Goal: Complete application form

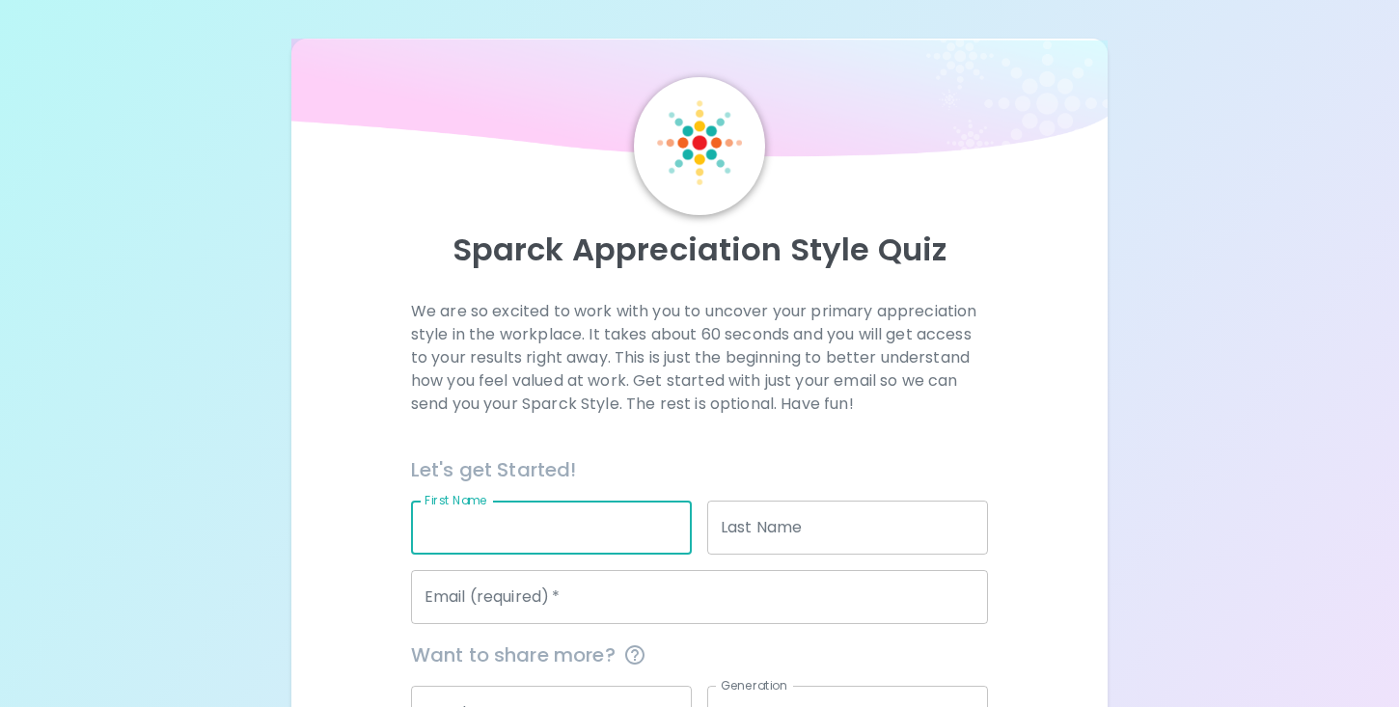
click at [589, 532] on input "First Name" at bounding box center [551, 528] width 281 height 54
type input "[PERSON_NAME]"
type input "[EMAIL_ADDRESS][PERSON_NAME][DOMAIN_NAME]"
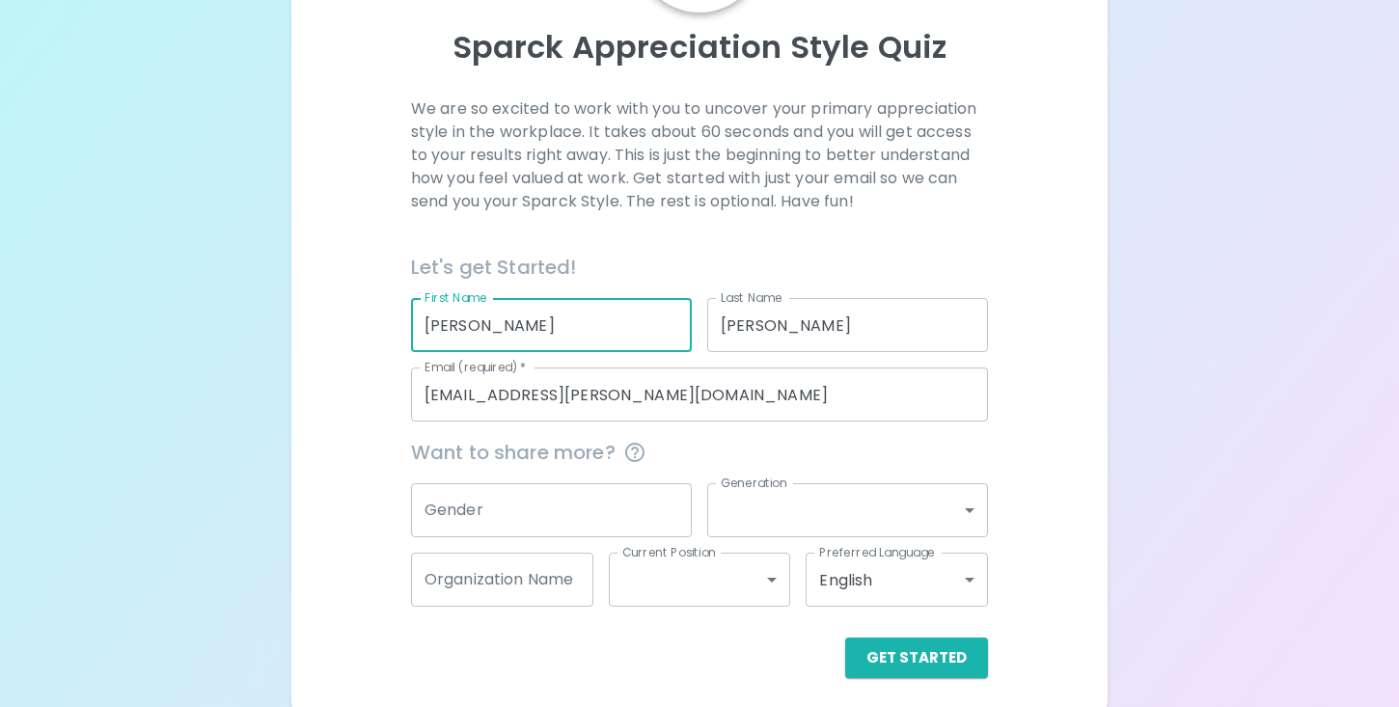
scroll to position [212, 0]
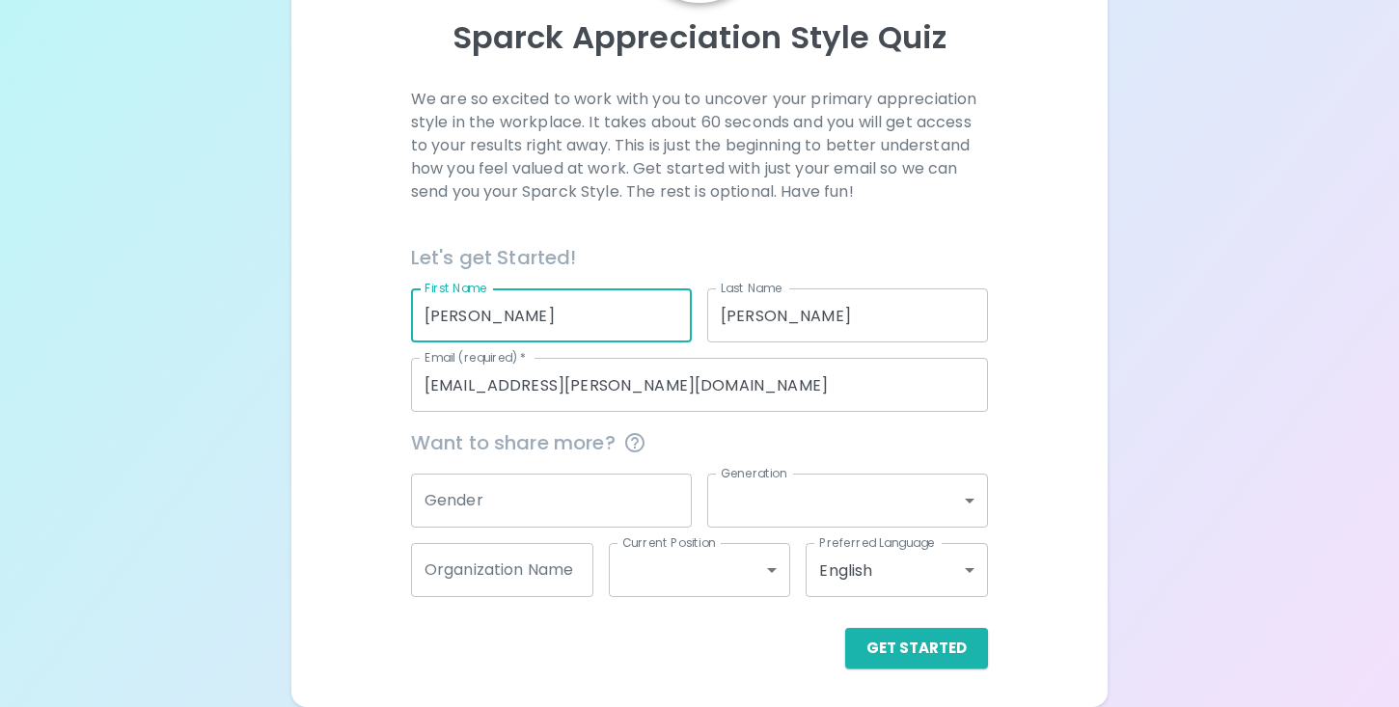
click at [611, 508] on input "Gender" at bounding box center [551, 501] width 281 height 54
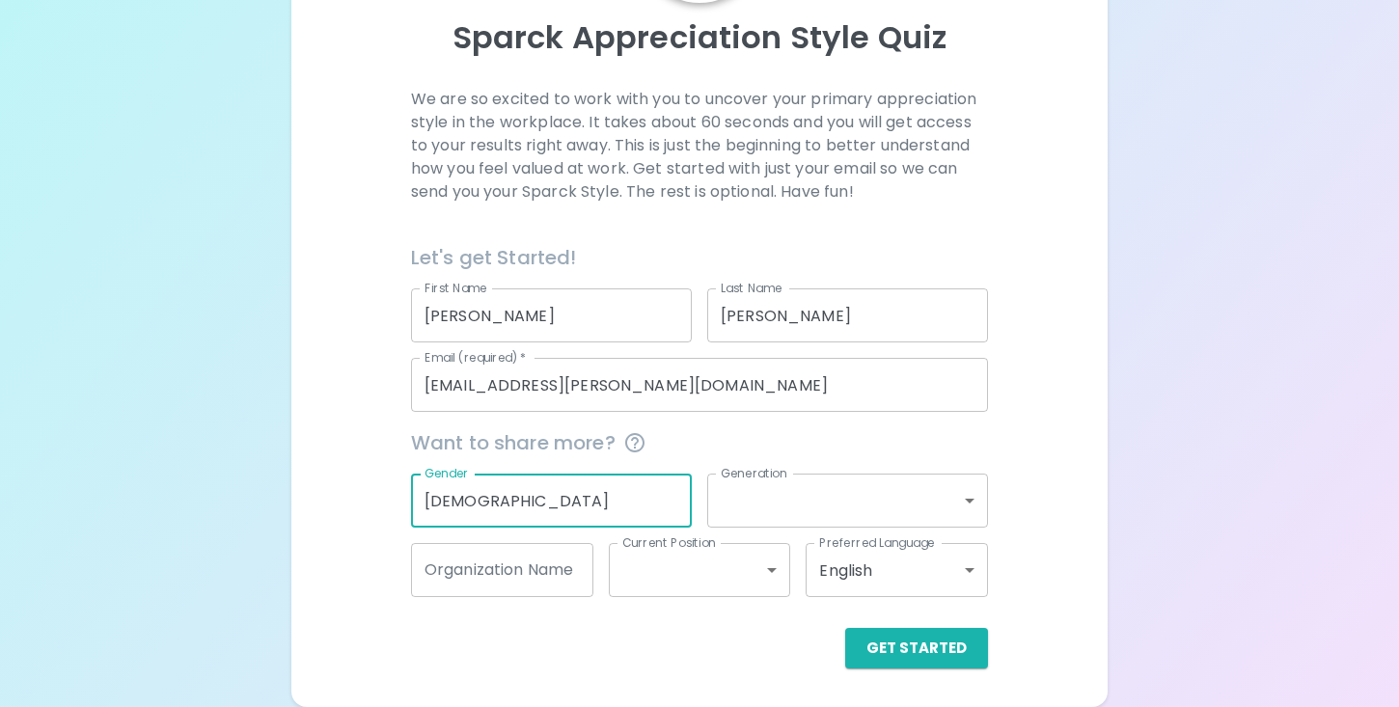
type input "[DEMOGRAPHIC_DATA]"
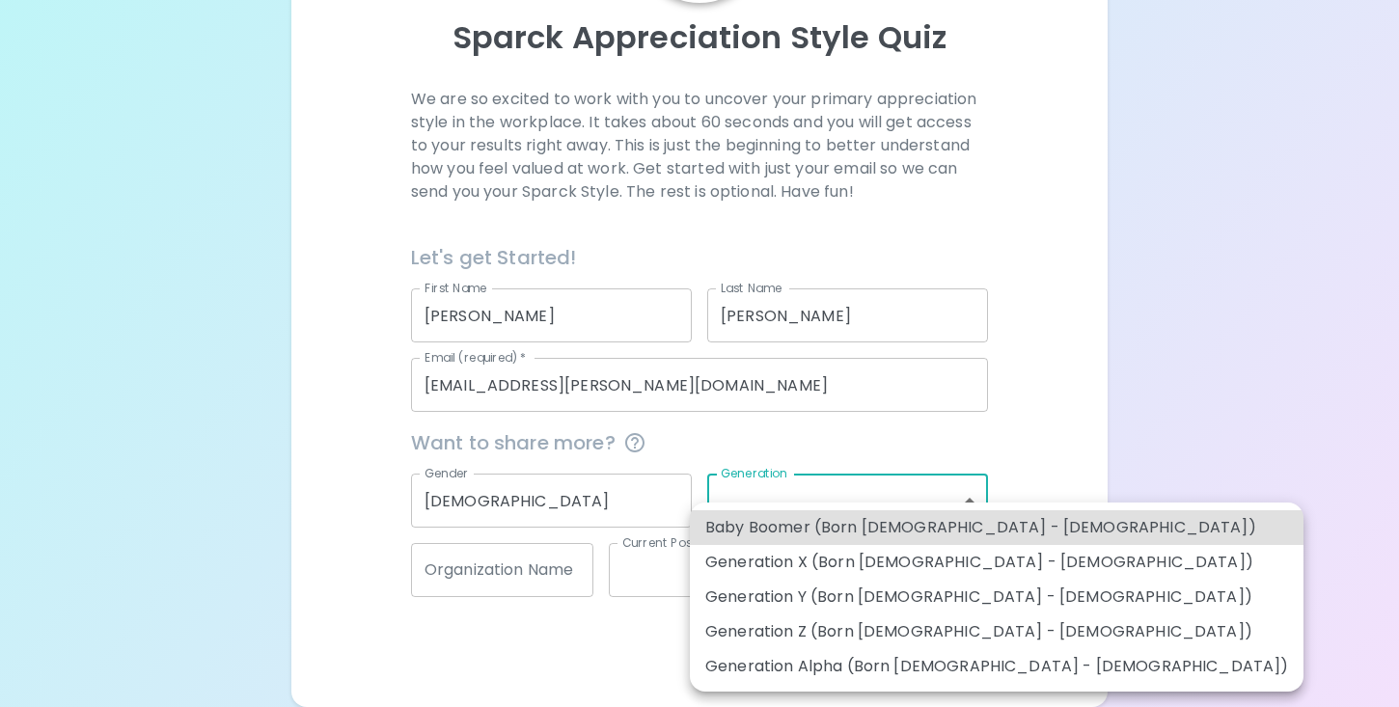
click at [752, 501] on body "Sparck Appreciation Style Quiz We are so excited to work with you to uncover yo…" at bounding box center [699, 247] width 1399 height 919
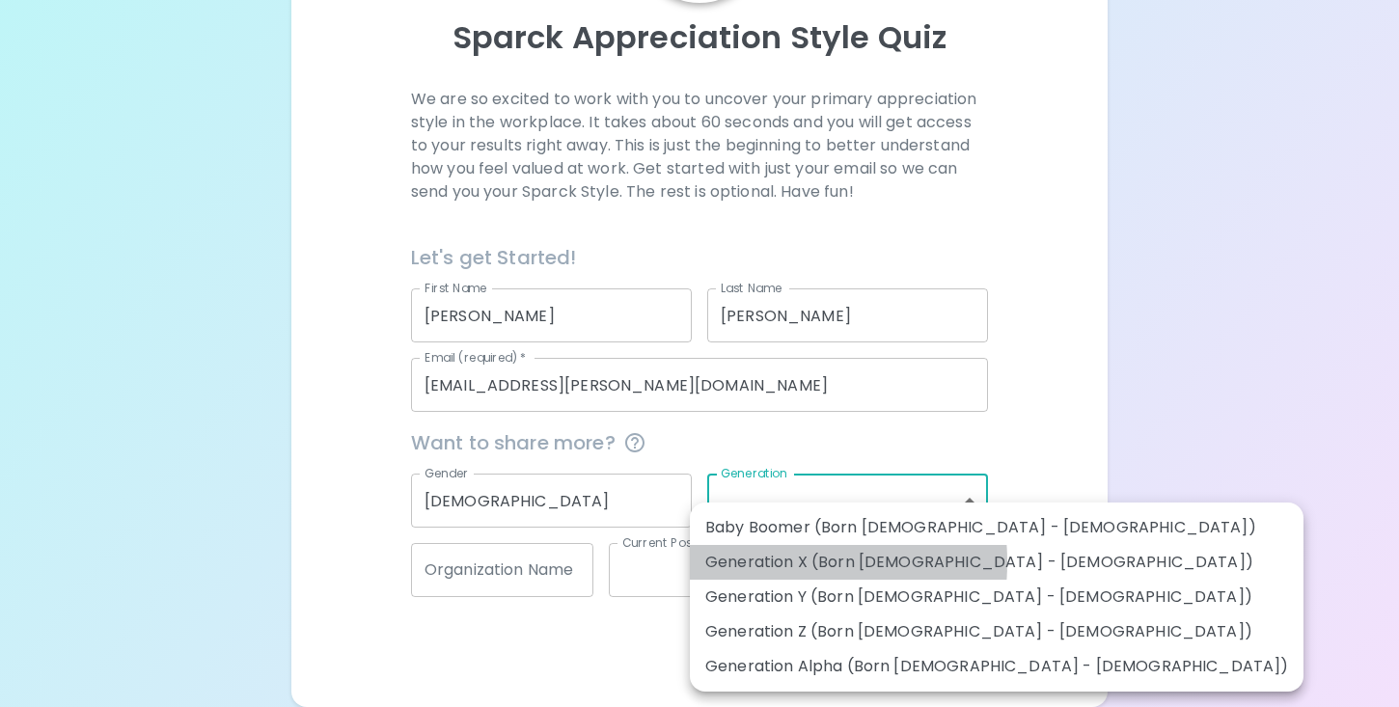
click at [747, 562] on li "Generation X (Born [DEMOGRAPHIC_DATA] - [DEMOGRAPHIC_DATA])" at bounding box center [997, 562] width 614 height 35
type input "generation_x"
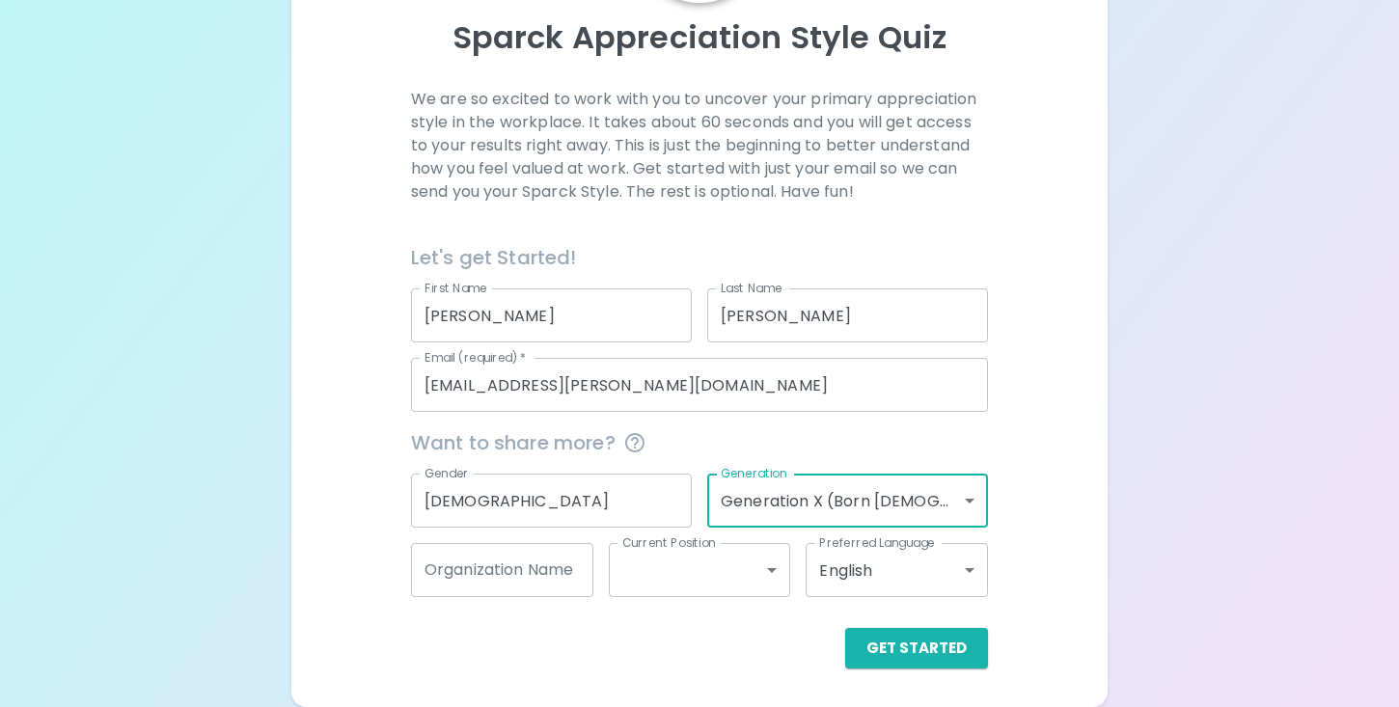
click at [562, 575] on input "Organization Name" at bounding box center [502, 570] width 182 height 54
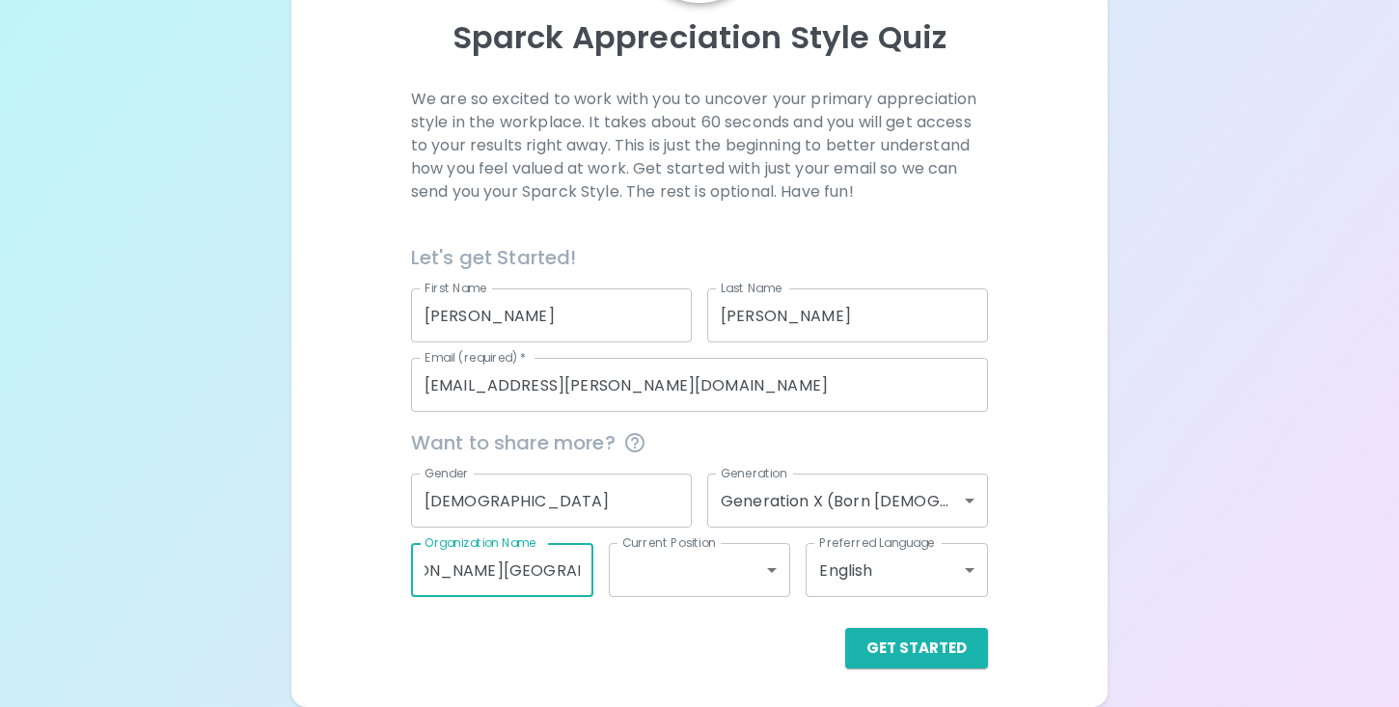
scroll to position [0, 60]
type input "[PERSON_NAME][GEOGRAPHIC_DATA]"
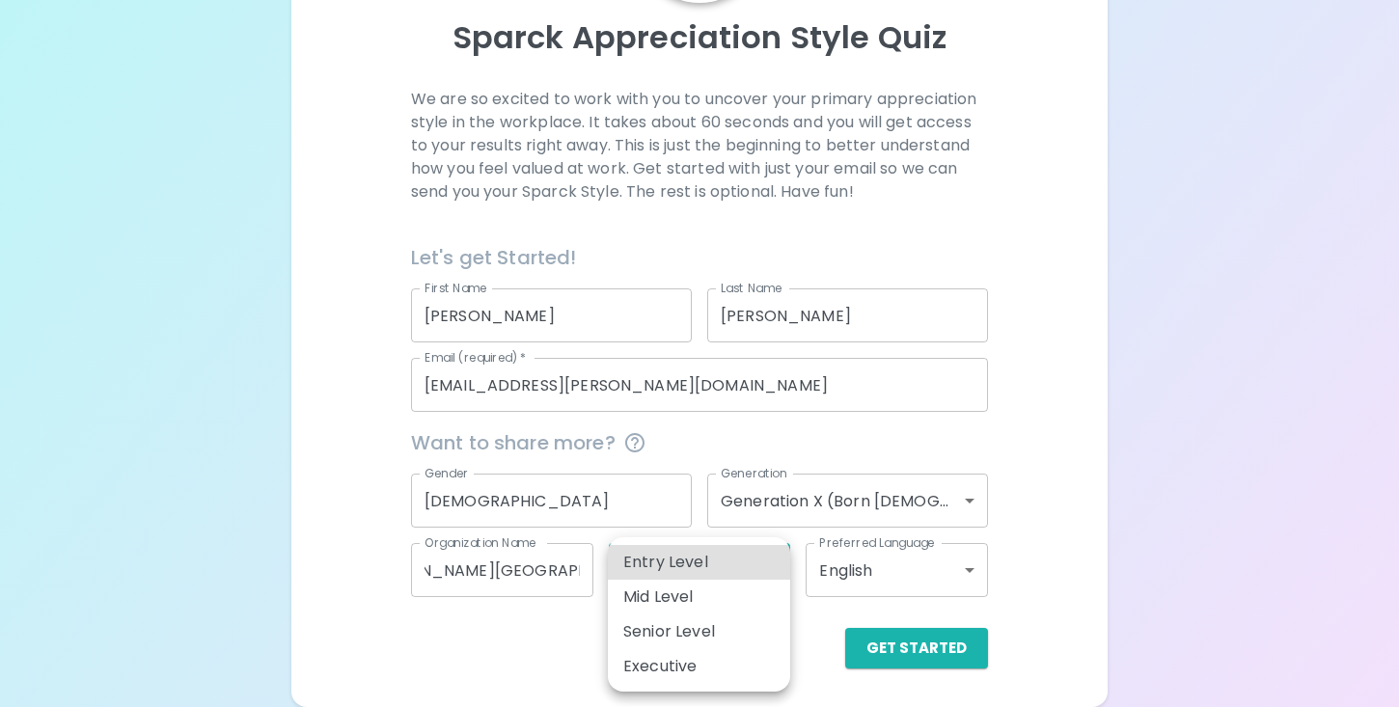
click at [644, 573] on body "Sparck Appreciation Style Quiz We are so excited to work with you to uncover yo…" at bounding box center [699, 247] width 1399 height 919
click at [520, 653] on div at bounding box center [699, 353] width 1399 height 707
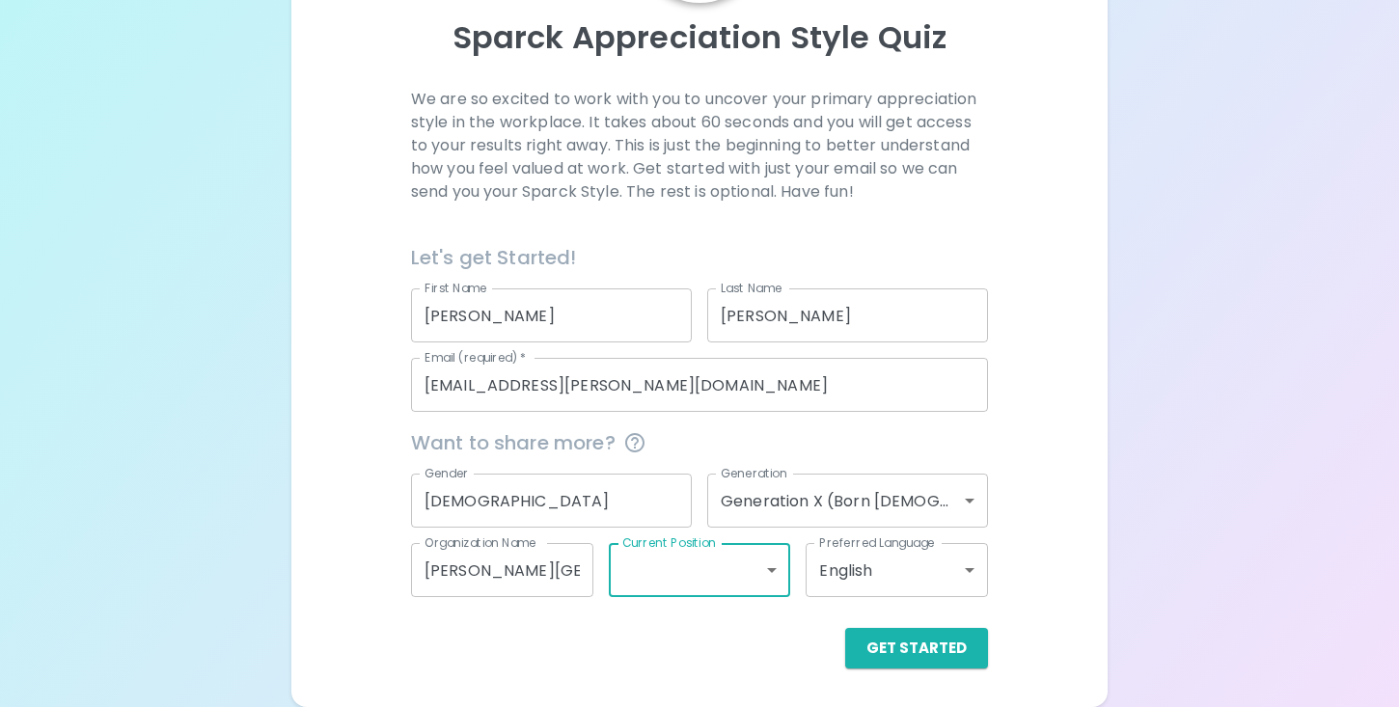
click at [727, 571] on body "Sparck Appreciation Style Quiz We are so excited to work with you to uncover yo…" at bounding box center [699, 247] width 1399 height 919
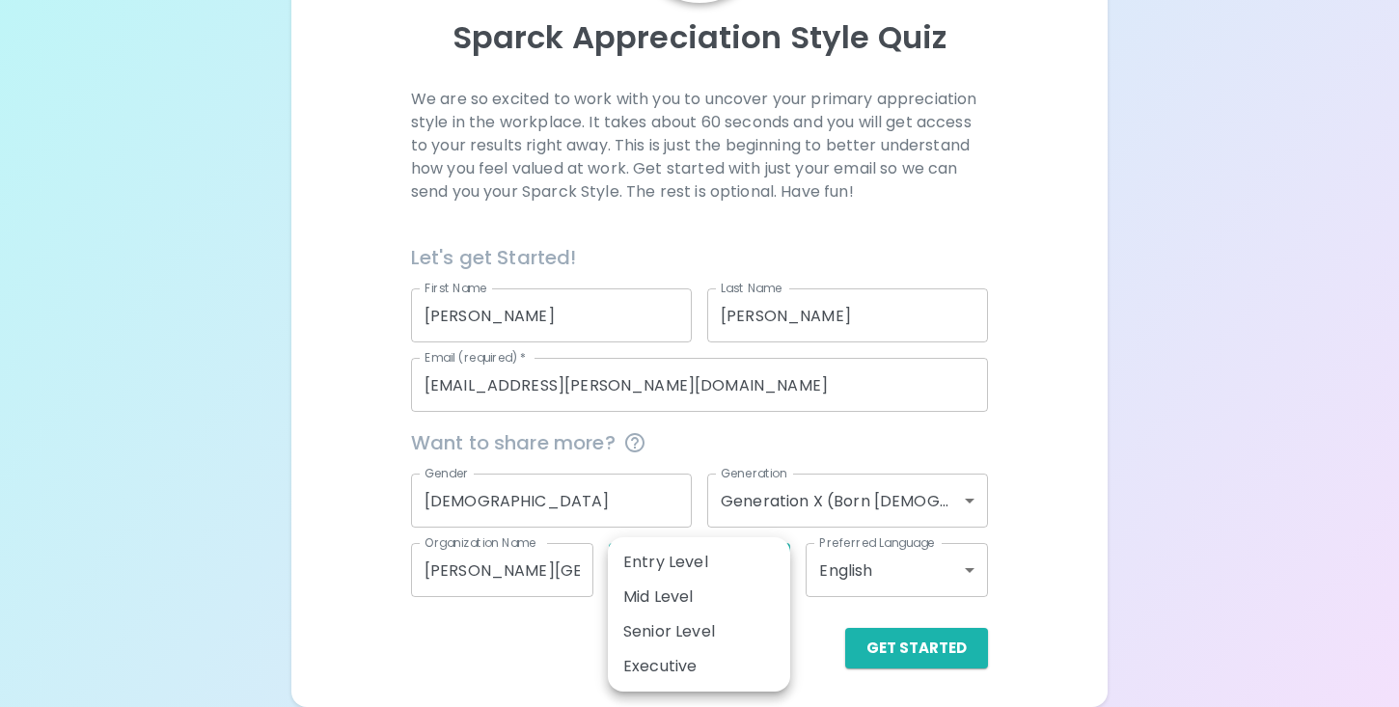
click at [511, 625] on div at bounding box center [699, 353] width 1399 height 707
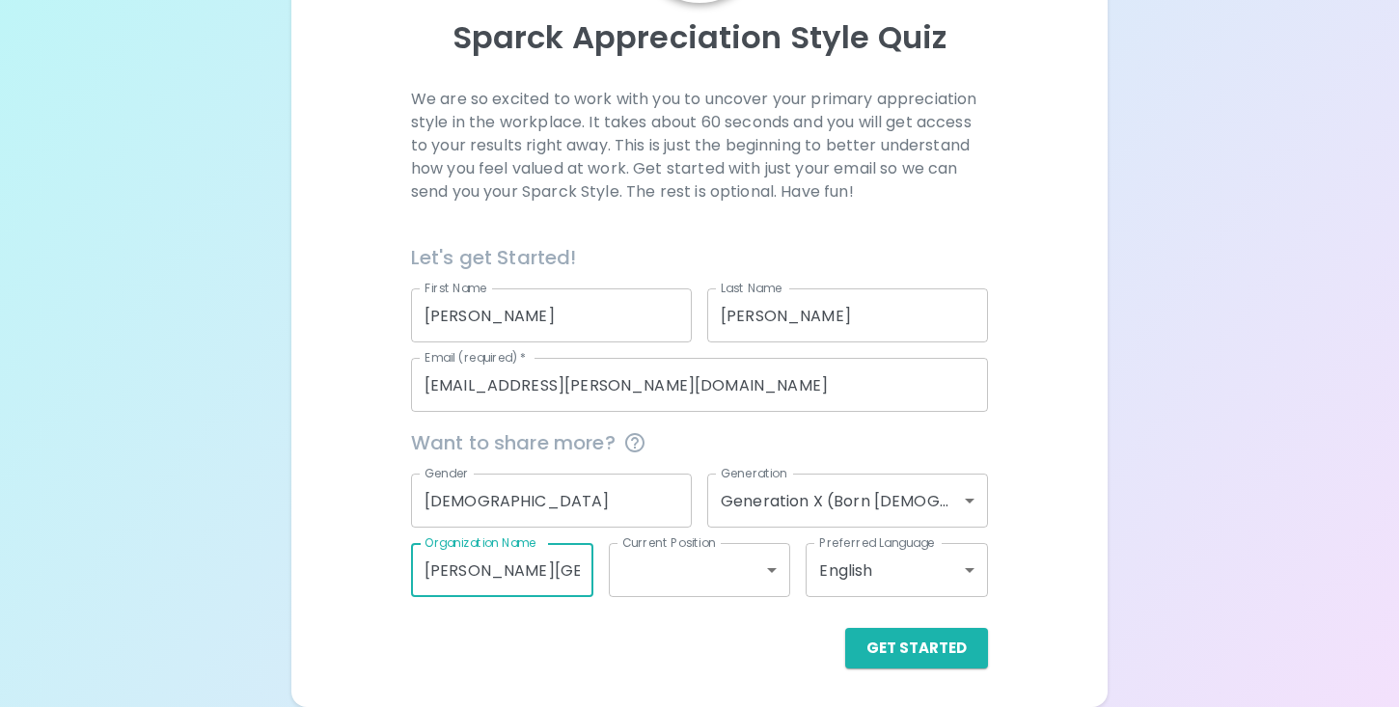
click at [511, 570] on input "[PERSON_NAME][GEOGRAPHIC_DATA]" at bounding box center [502, 570] width 182 height 54
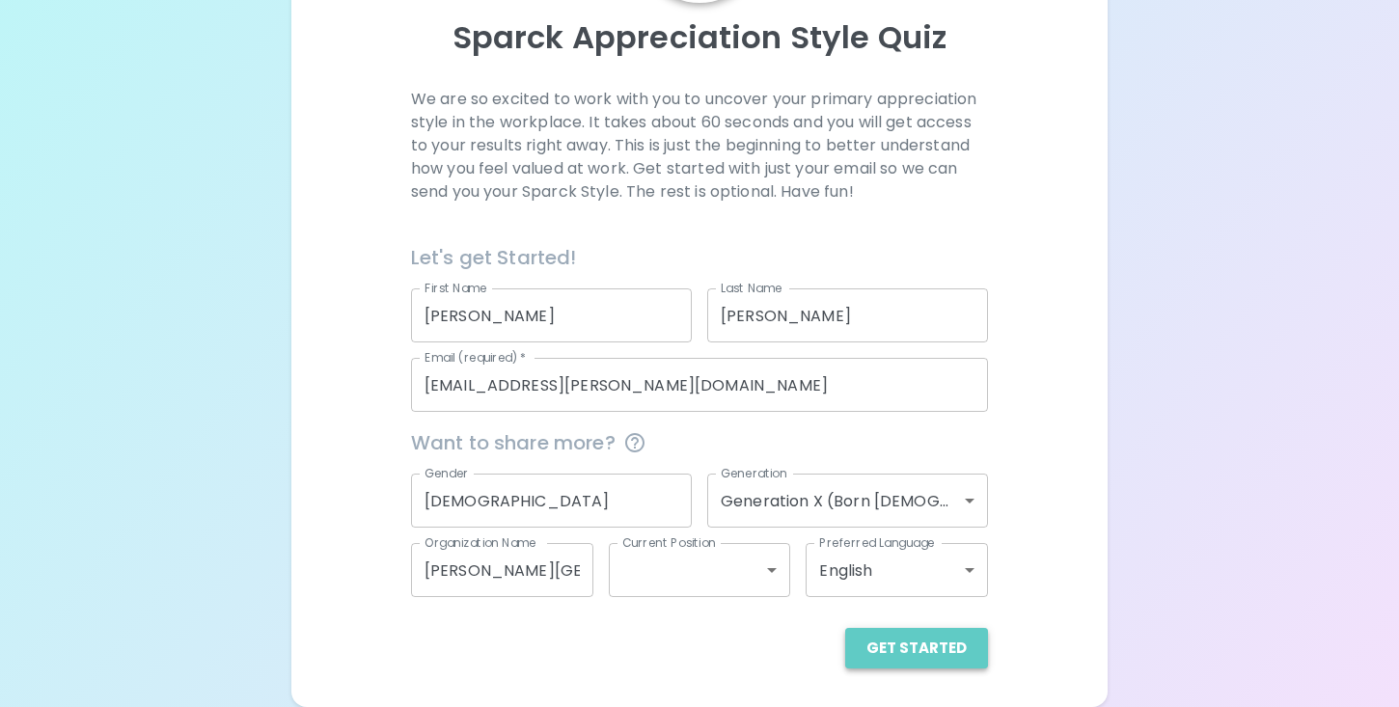
click at [937, 645] on button "Get Started" at bounding box center [916, 648] width 143 height 41
